Goal: Answer question/provide support: Share knowledge or assist other users

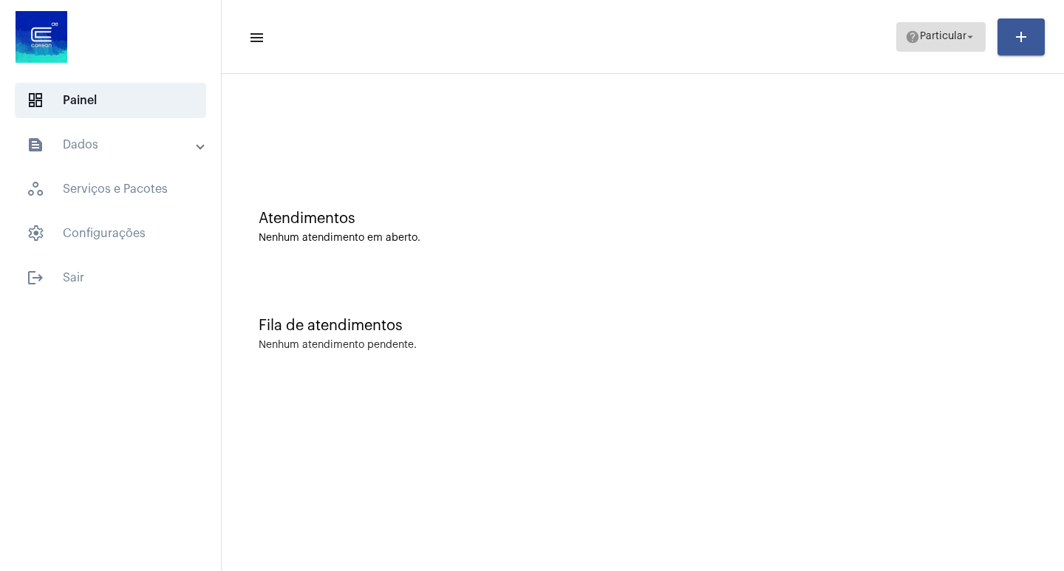
click at [935, 41] on span "Particular" at bounding box center [943, 37] width 47 height 10
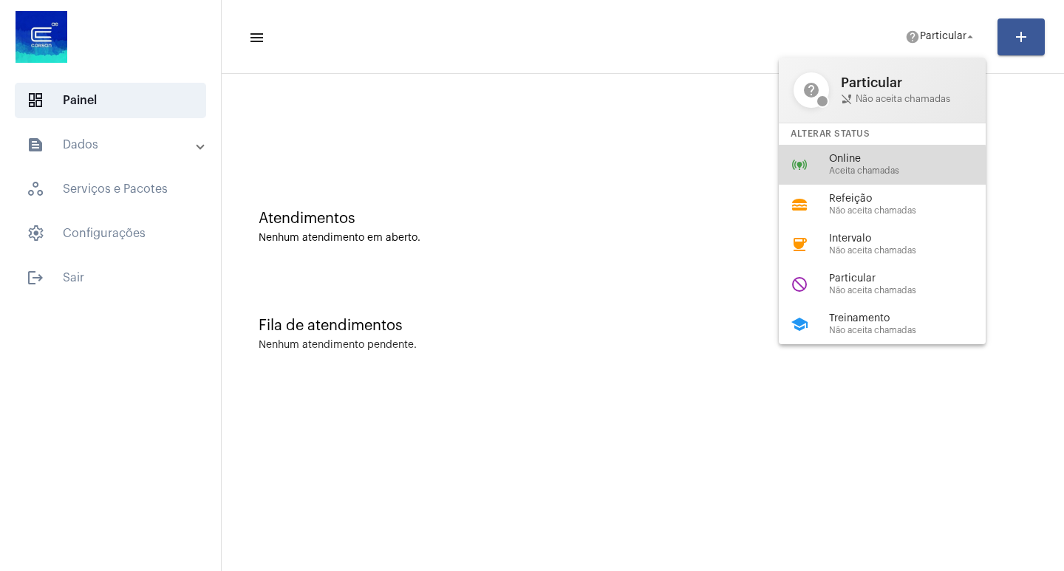
click at [830, 169] on span "Aceita chamadas" at bounding box center [913, 171] width 169 height 10
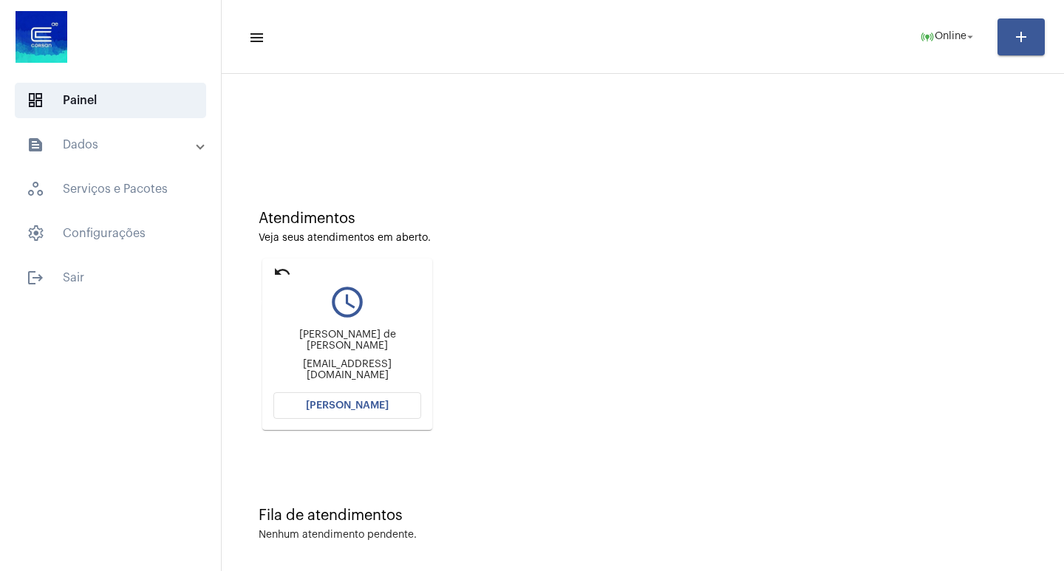
click at [285, 275] on mat-icon "undo" at bounding box center [283, 272] width 18 height 18
click at [937, 30] on span "online_prediction Online arrow_drop_down" at bounding box center [948, 36] width 57 height 27
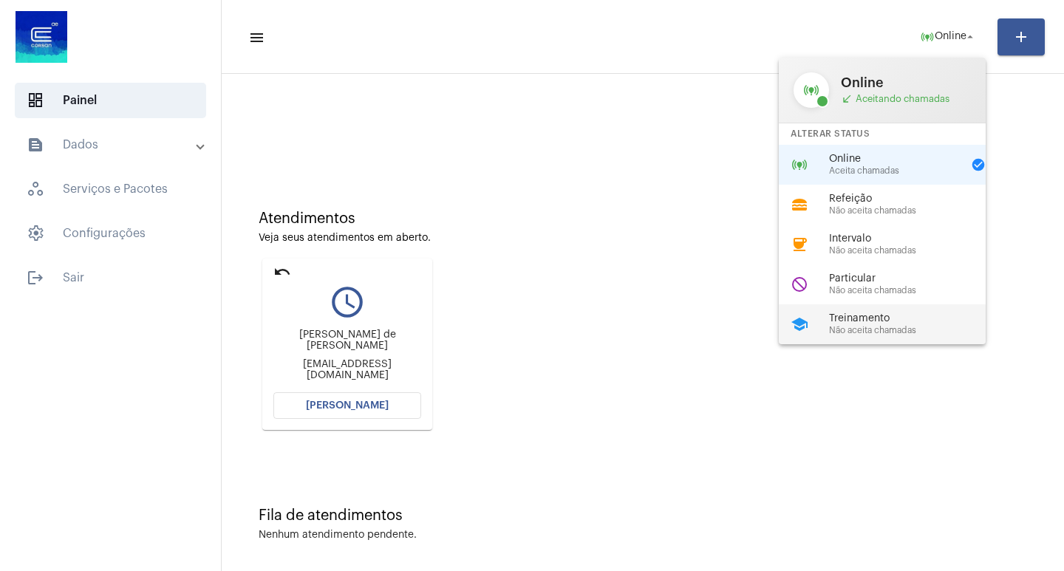
click at [874, 313] on span "Treinamento" at bounding box center [913, 318] width 169 height 11
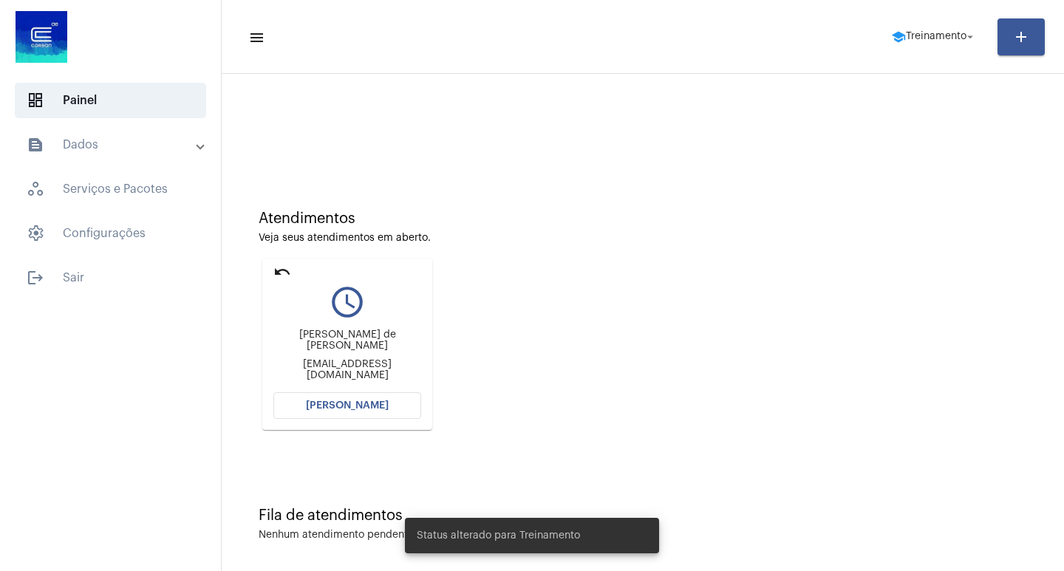
click at [292, 271] on mat-card "undo query_builder [PERSON_NAME] de Jesus Antunes [EMAIL_ADDRESS][DOMAIN_NAME] …" at bounding box center [347, 344] width 170 height 171
click at [282, 273] on mat-icon "undo" at bounding box center [283, 272] width 18 height 18
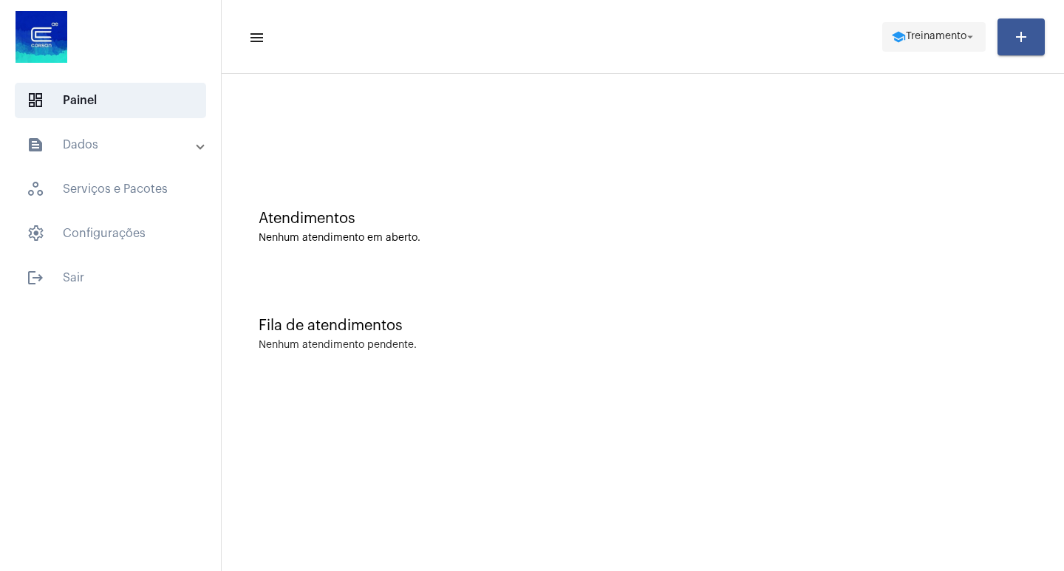
click at [974, 38] on mat-icon "arrow_drop_down" at bounding box center [970, 36] width 13 height 13
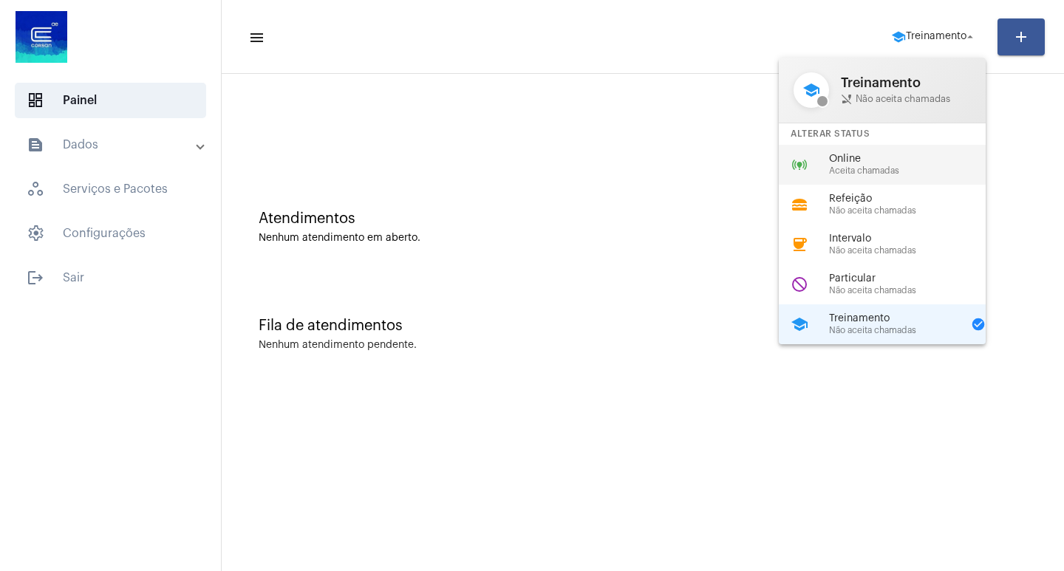
click at [874, 157] on span "Online" at bounding box center [913, 159] width 169 height 11
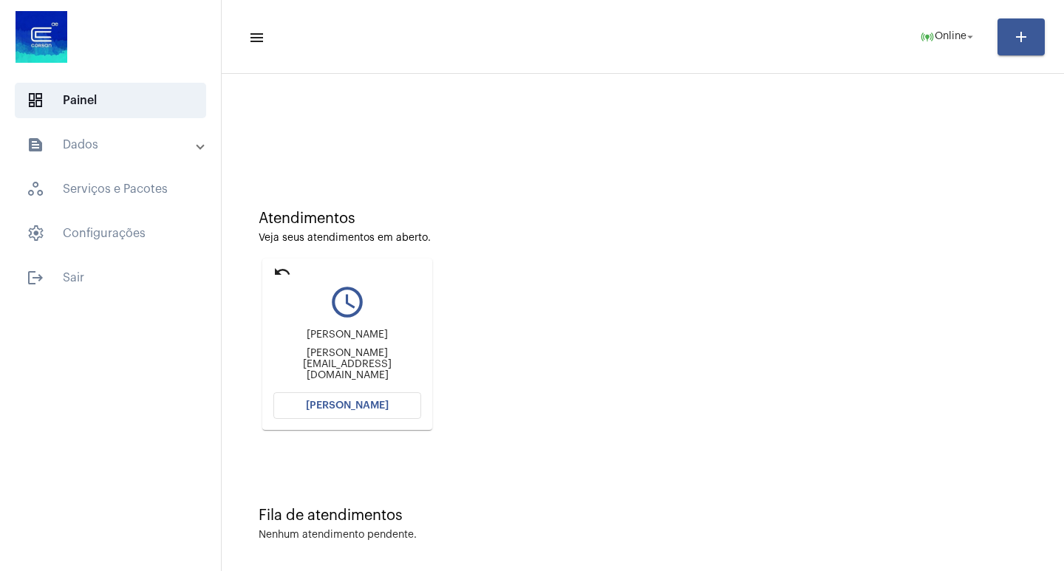
click at [384, 404] on span "[PERSON_NAME]" at bounding box center [347, 406] width 83 height 10
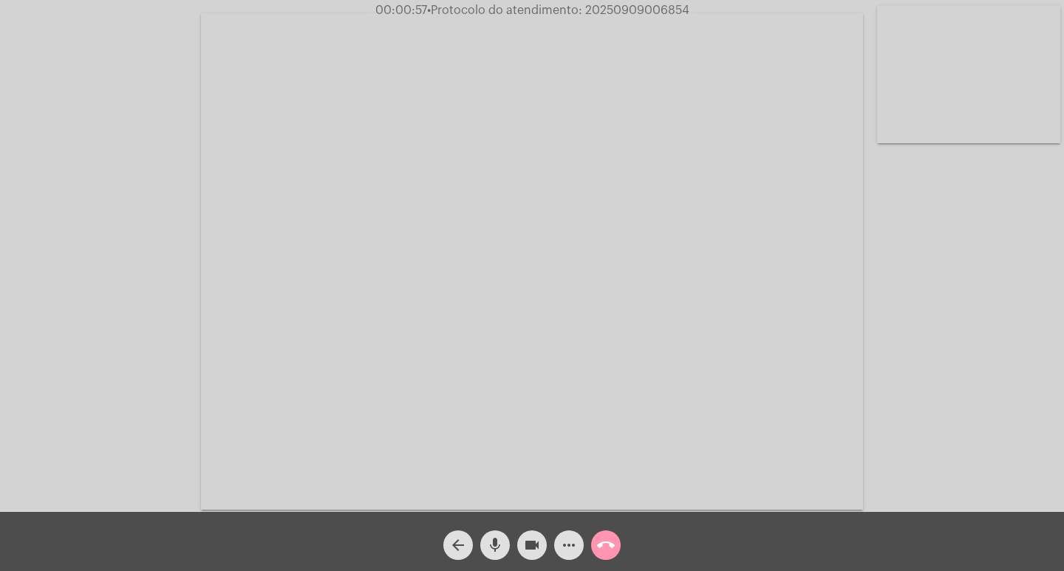
click at [565, 544] on mat-icon "more_horiz" at bounding box center [569, 546] width 18 height 18
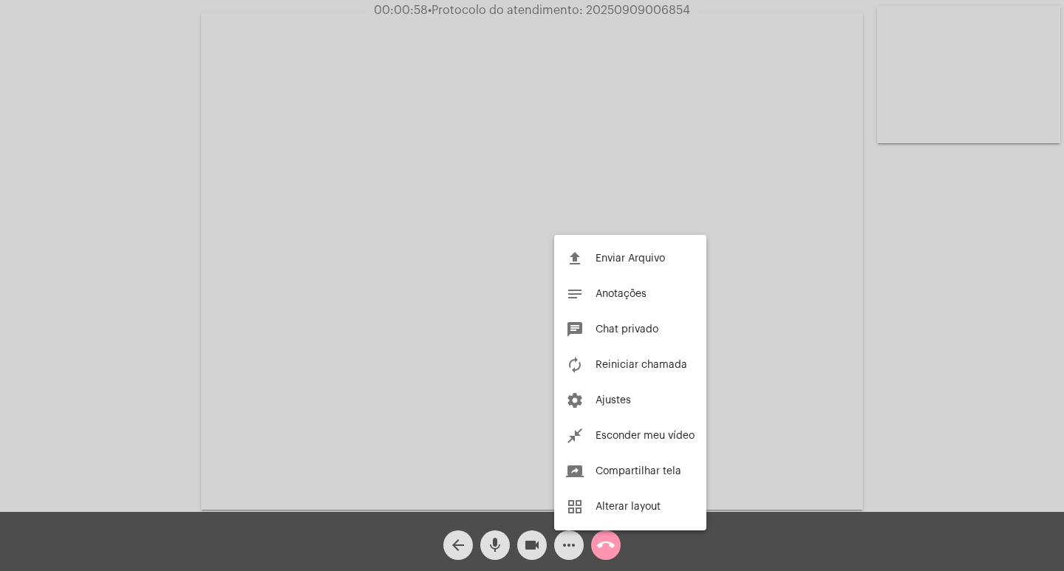
click at [12, 340] on div at bounding box center [532, 285] width 1064 height 571
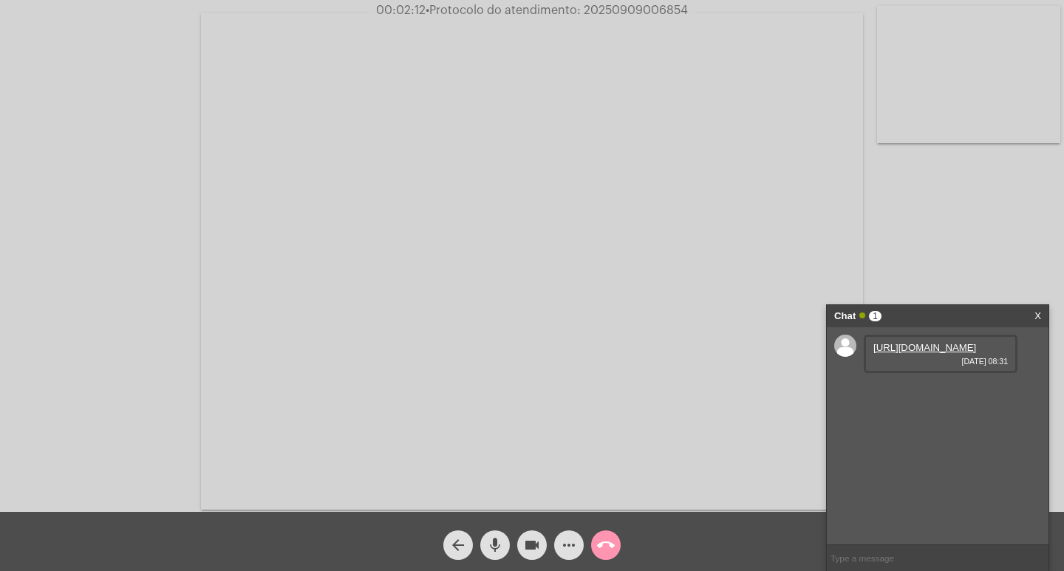
click at [934, 353] on link "[URL][DOMAIN_NAME]" at bounding box center [925, 347] width 103 height 11
click at [918, 549] on input "text" at bounding box center [938, 559] width 222 height 26
paste input "7 Dias, 15 Horas e 9 Minutos até o vencimento!"
type input "7 Dias, 15 Horas e 9 Minutos até o vencimento!"
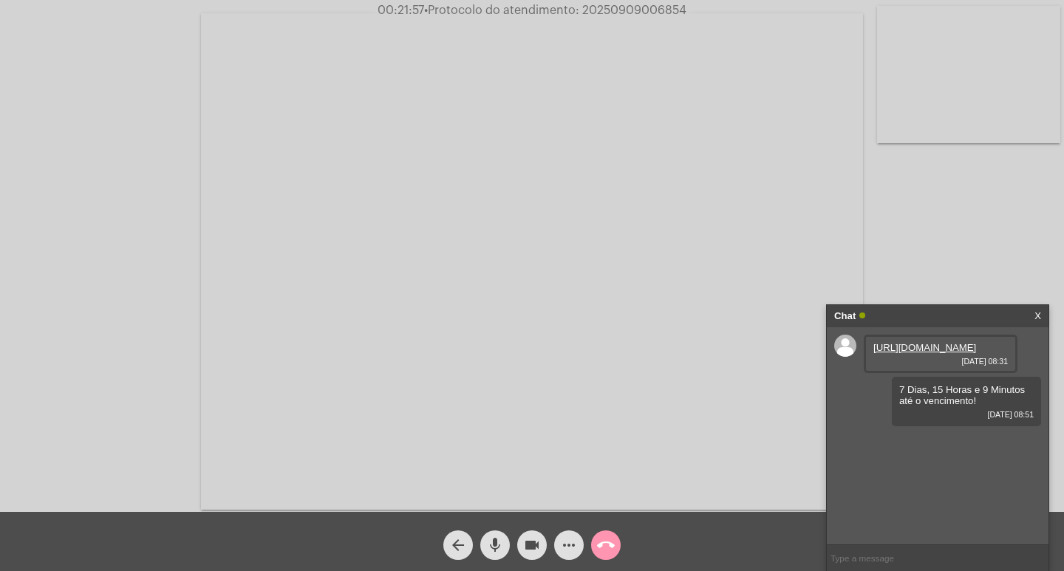
click at [612, 11] on span "• Protocolo do atendimento: 20250909006854" at bounding box center [555, 10] width 262 height 12
copy span "20250909006854"
click at [871, 566] on input "text" at bounding box center [938, 559] width 222 height 26
paste input "20250909006854"
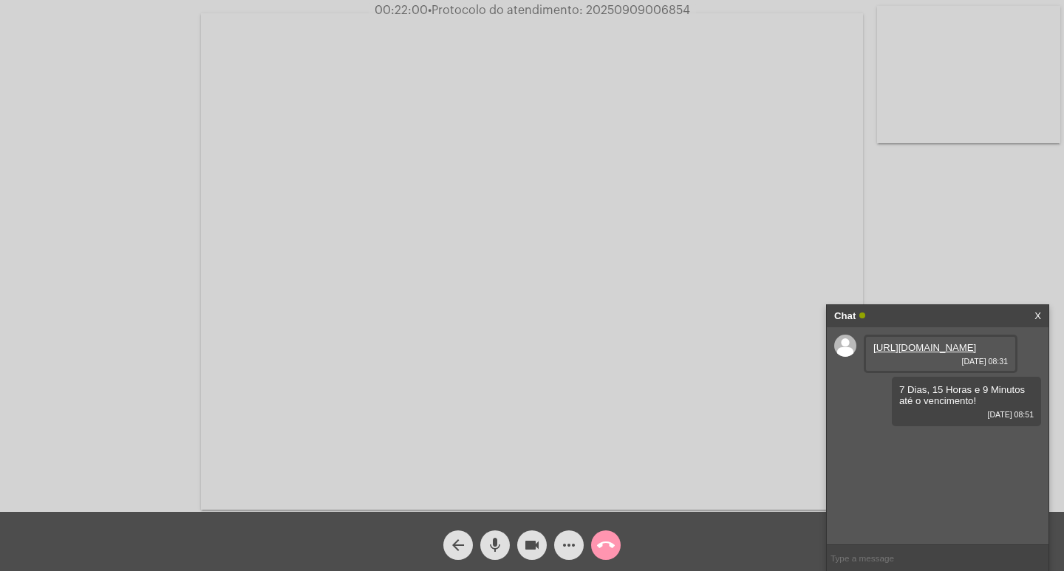
type input "20250909006854"
click at [612, 537] on mat-icon "call_end" at bounding box center [606, 546] width 18 height 18
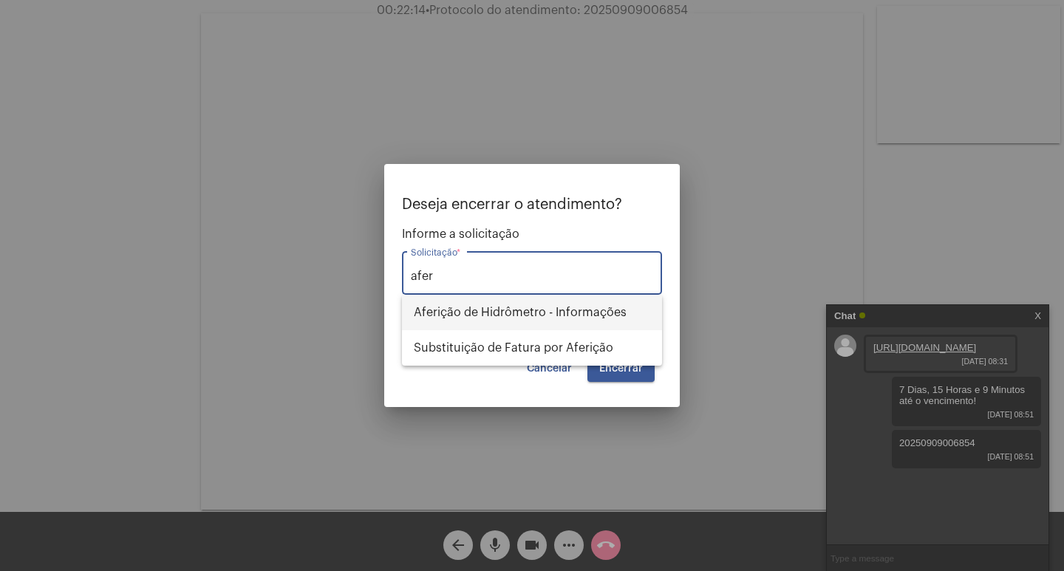
click at [554, 319] on span "Aferição de Hidrômetro - Informações" at bounding box center [532, 312] width 237 height 35
type input "Aferição de Hidrômetro - Informações"
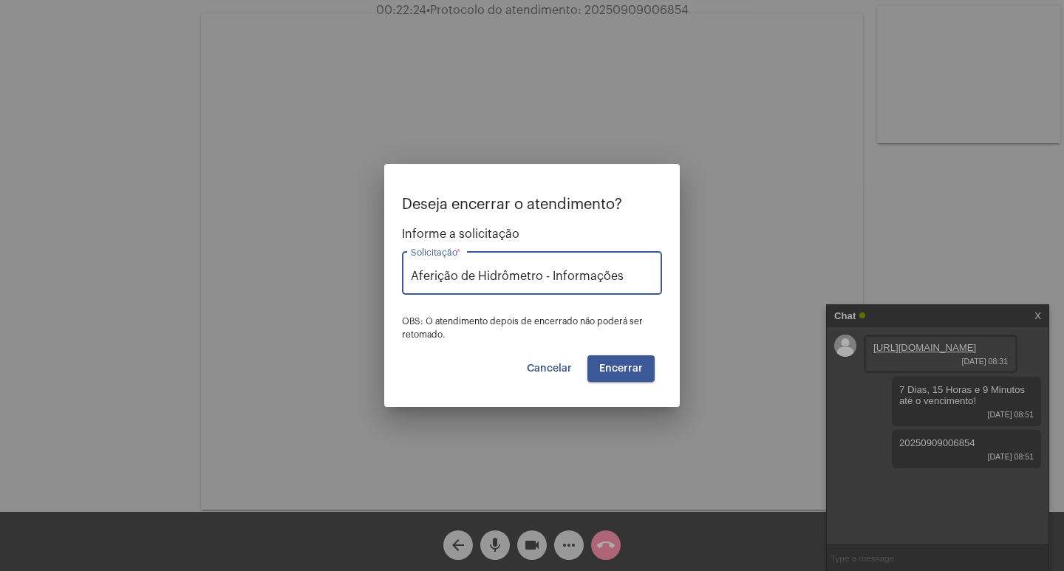
click at [619, 365] on span "Encerrar" at bounding box center [621, 369] width 44 height 10
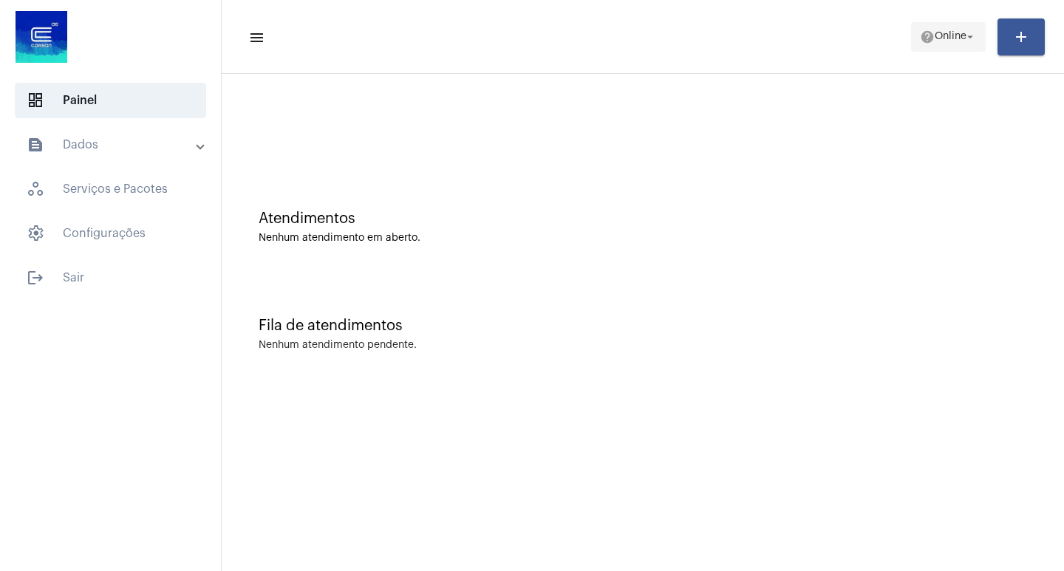
click at [940, 39] on span "Online" at bounding box center [951, 37] width 32 height 10
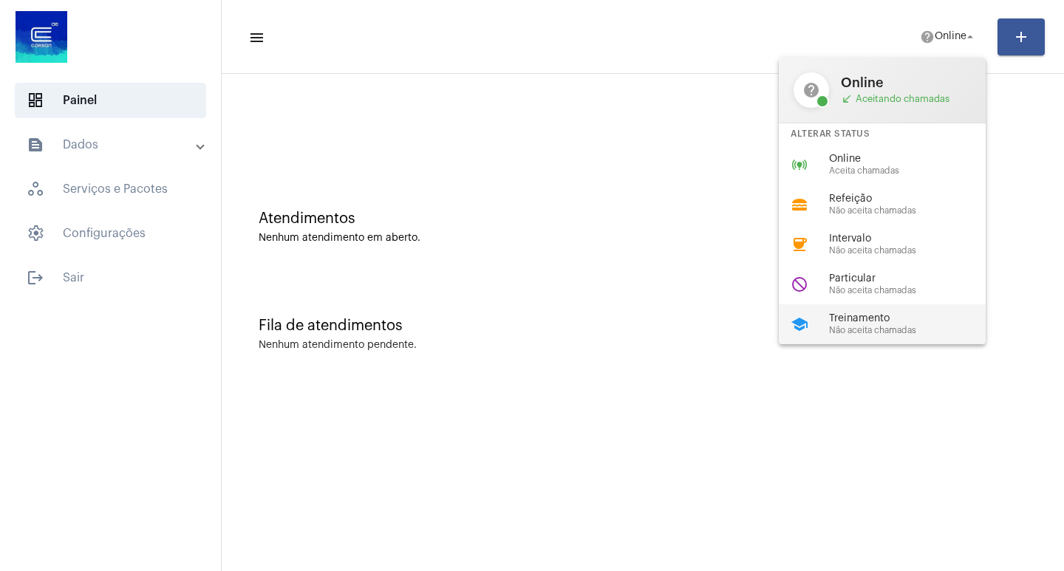
click at [843, 314] on span "Treinamento" at bounding box center [913, 318] width 169 height 11
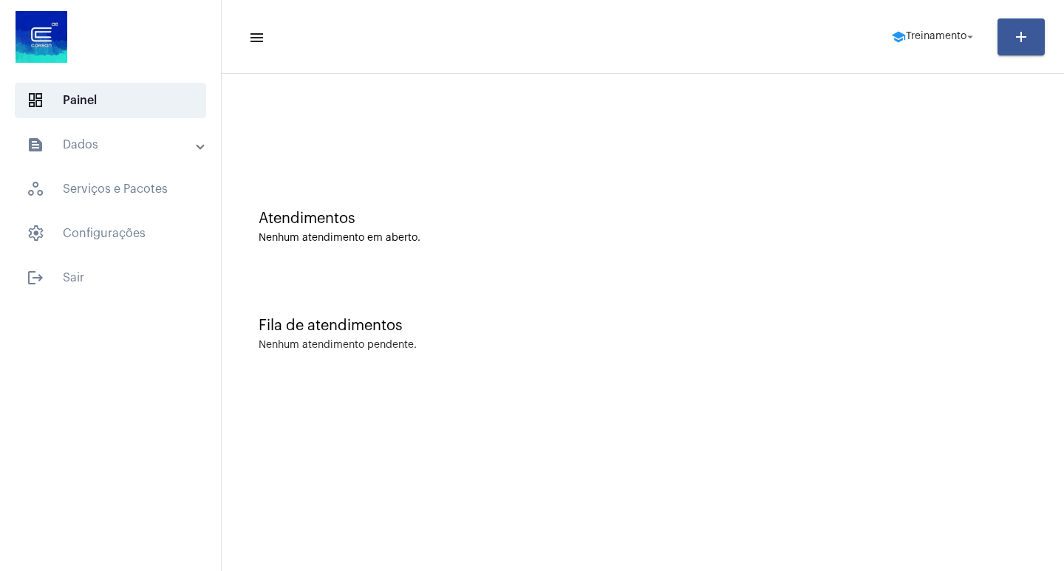
click at [909, 17] on mat-toolbar-row "menu school Treinamento arrow_drop_down add" at bounding box center [643, 36] width 843 height 47
click at [910, 36] on span "Treinamento" at bounding box center [936, 37] width 61 height 10
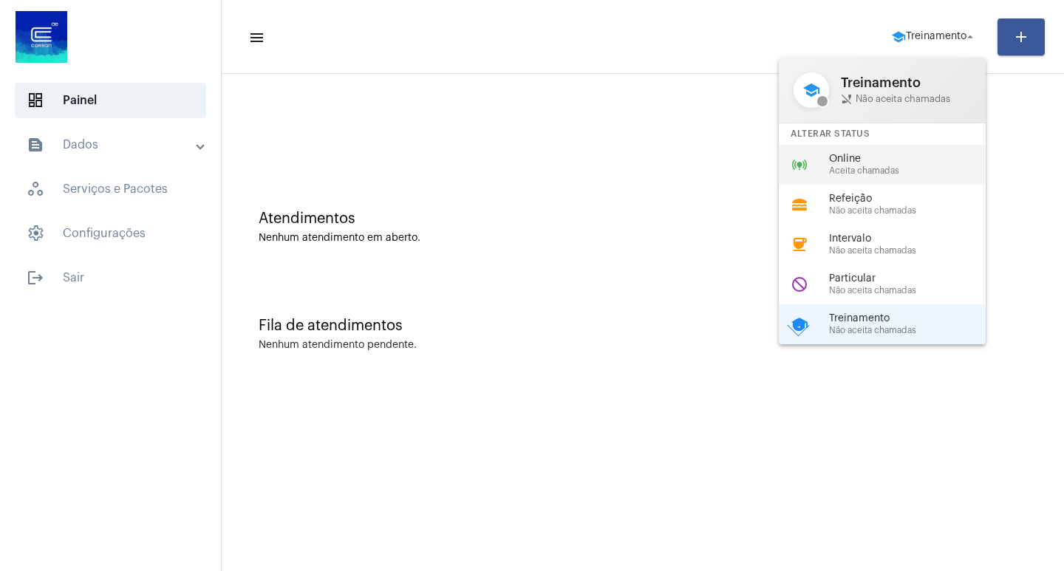
click at [895, 160] on span "Online" at bounding box center [913, 159] width 169 height 11
